Goal: Find specific page/section: Find specific page/section

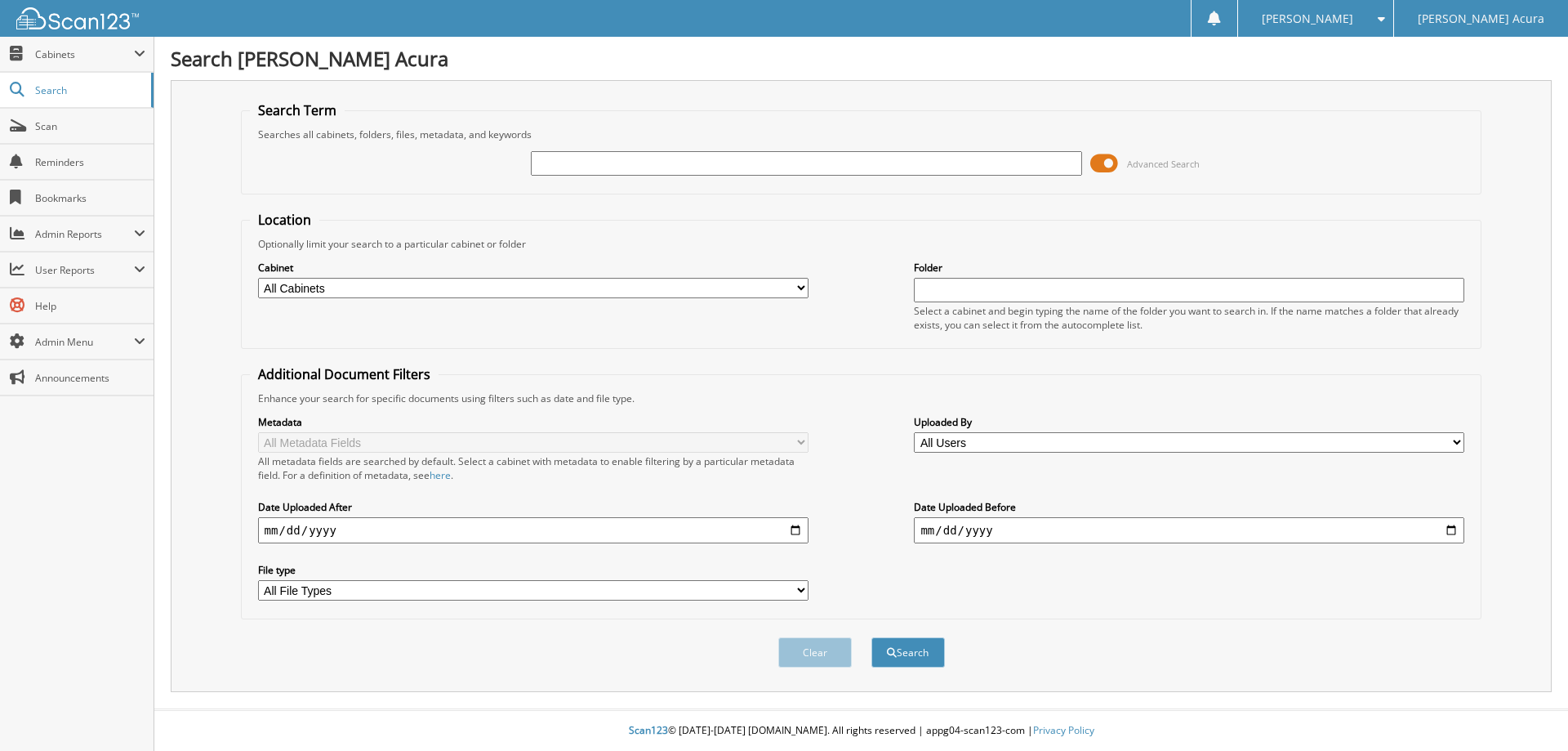
click at [584, 170] on input "text" at bounding box center [806, 163] width 550 height 25
type input "646045"
click at [871, 637] on button "Search" at bounding box center [908, 652] width 74 height 30
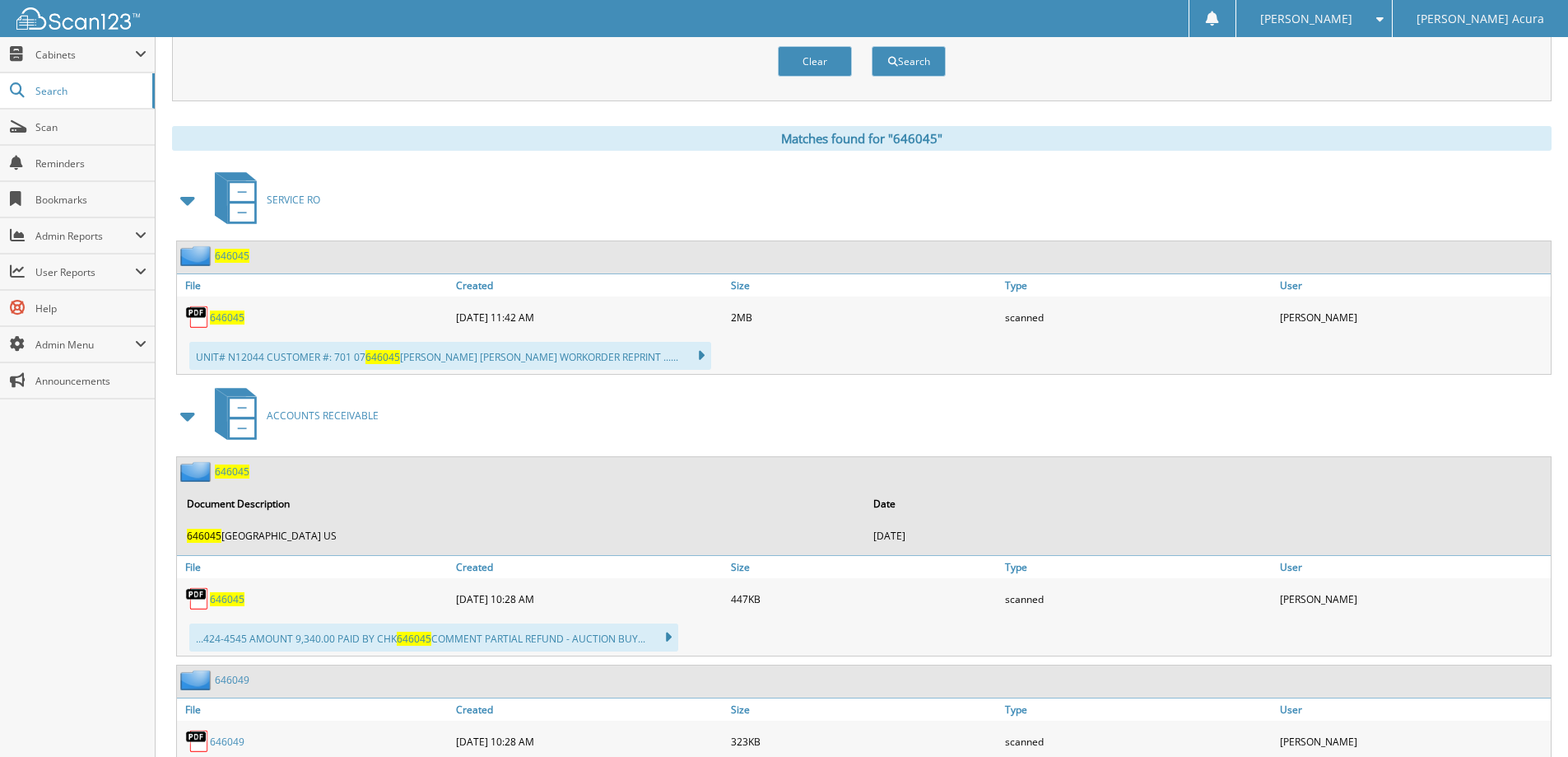
scroll to position [659, 0]
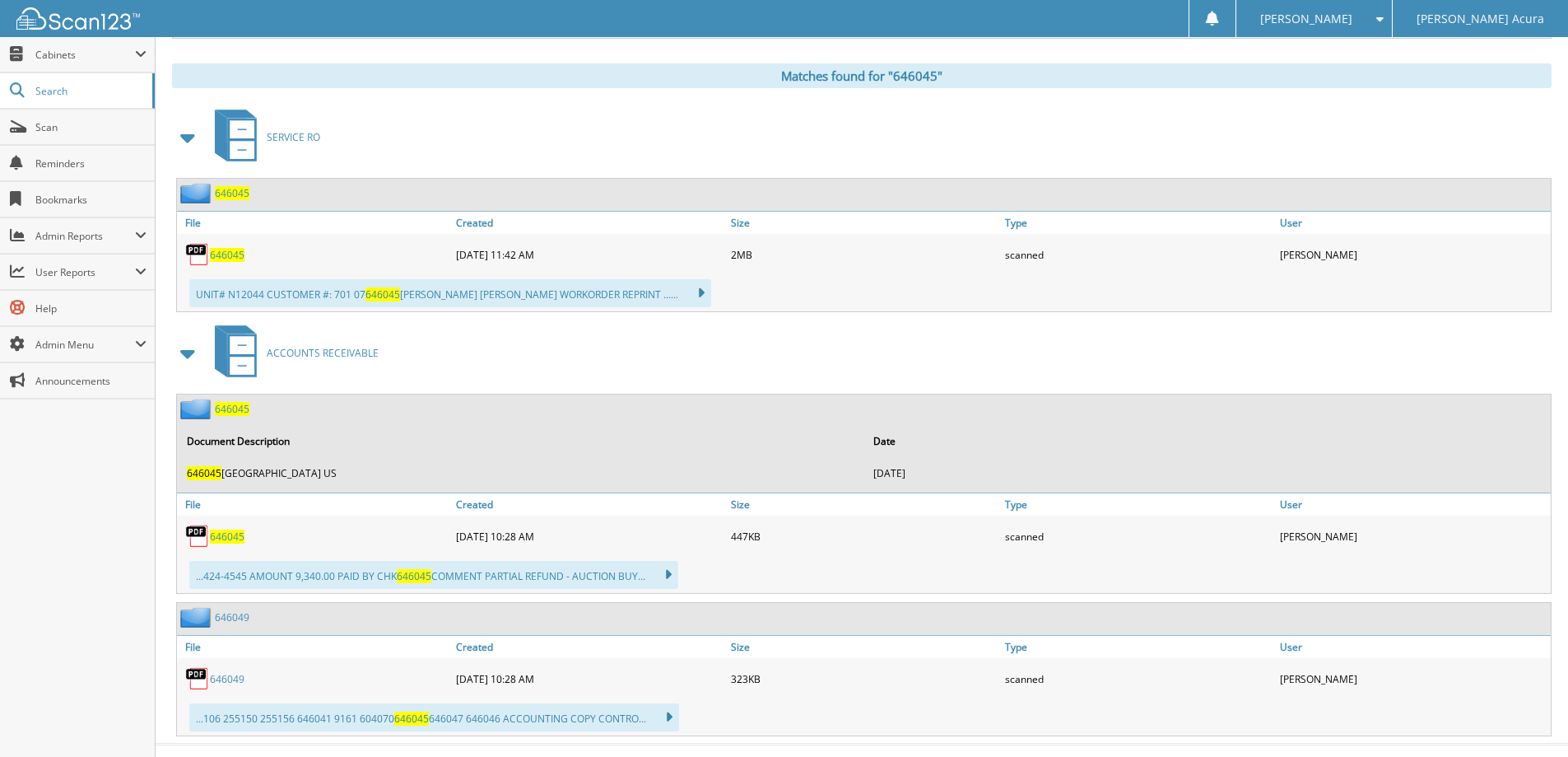
click at [239, 190] on span "646045" at bounding box center [232, 193] width 35 height 14
